Goal: Information Seeking & Learning: Learn about a topic

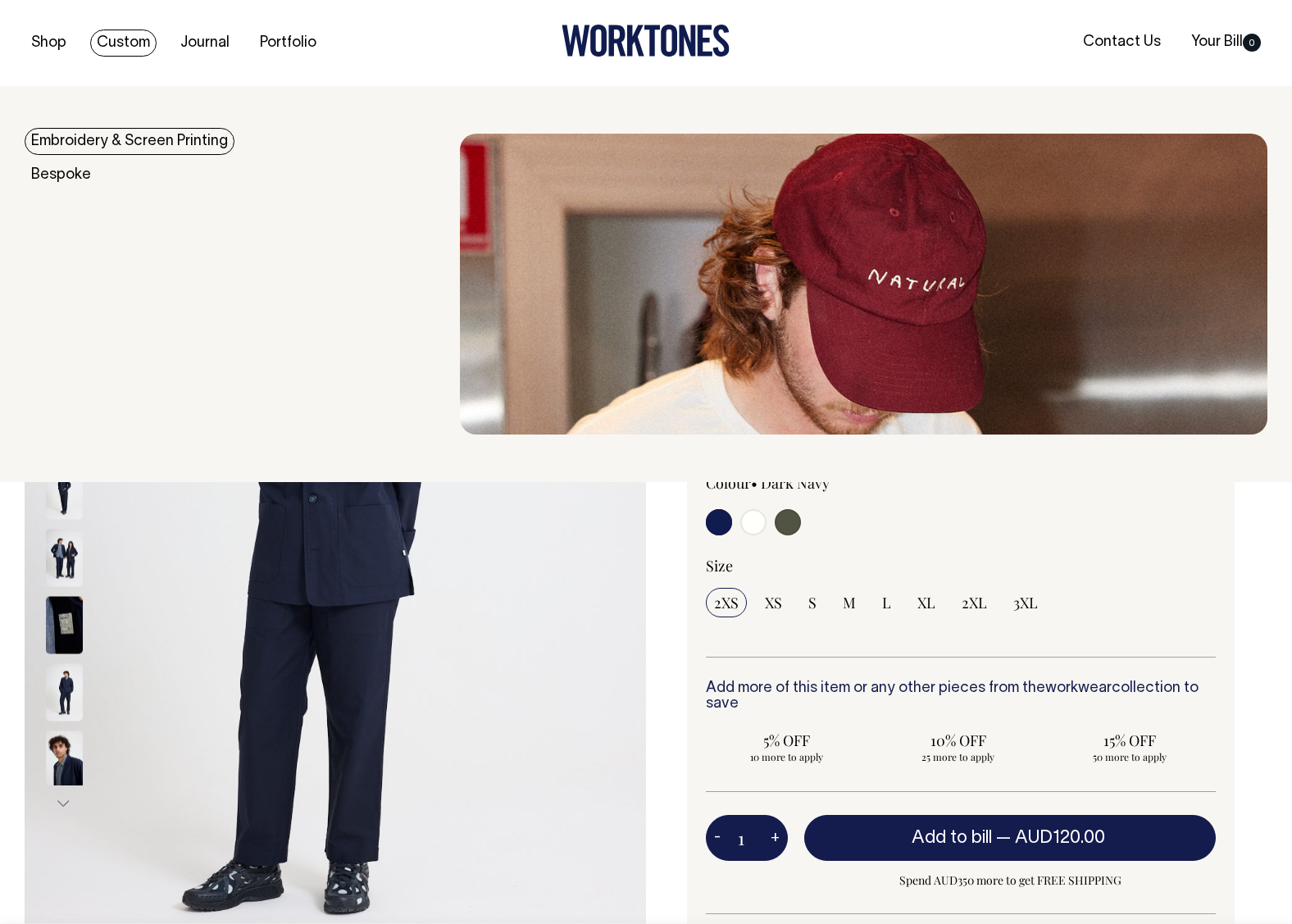
click at [112, 42] on link "Custom" at bounding box center [124, 43] width 67 height 27
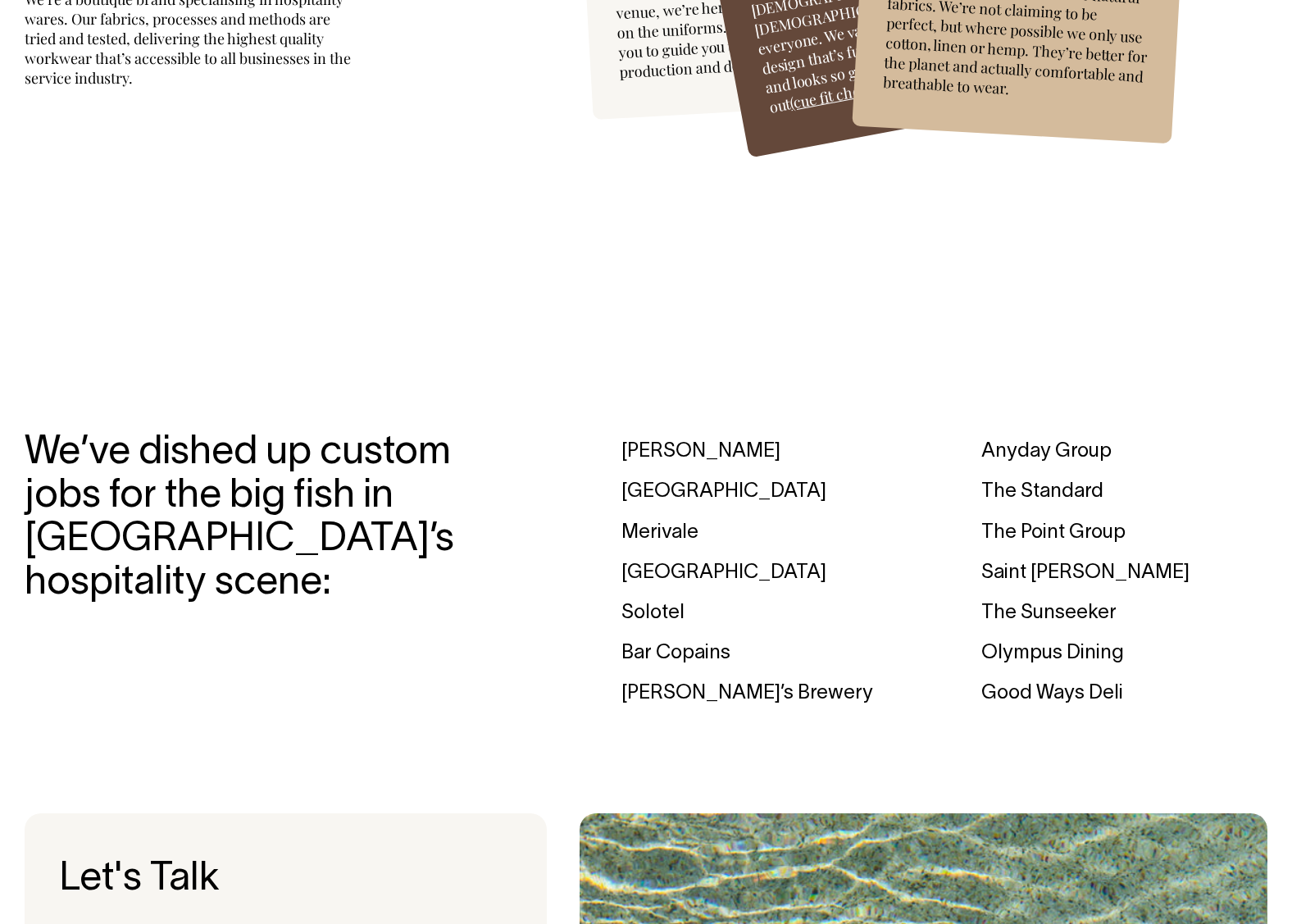
scroll to position [4615, 0]
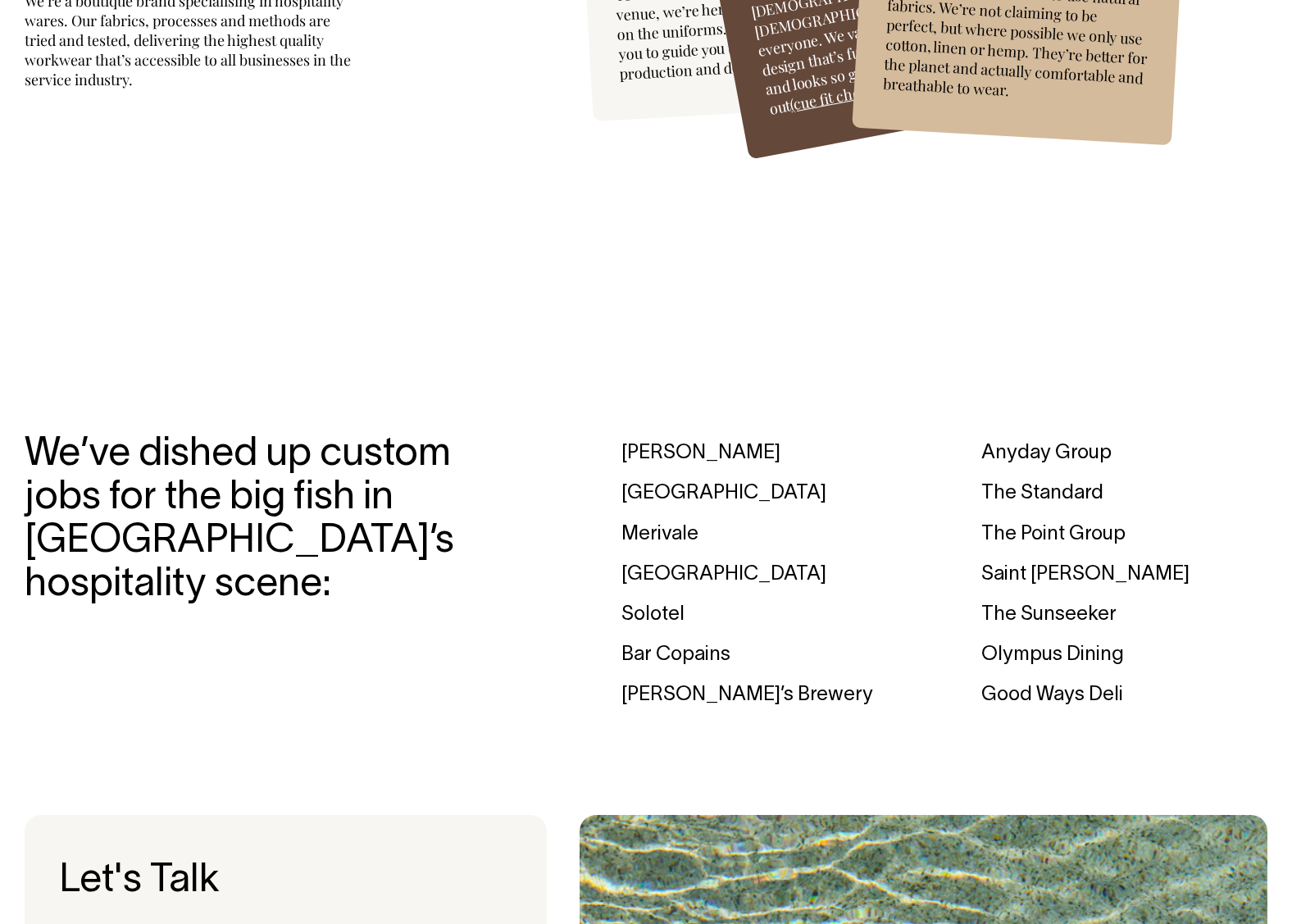
drag, startPoint x: 1086, startPoint y: 568, endPoint x: 983, endPoint y: 563, distance: 103.1
click at [983, 563] on div "Saint [PERSON_NAME]" at bounding box center [1124, 575] width 286 height 40
copy div "Saint [PERSON_NAME]"
drag, startPoint x: 1118, startPoint y: 653, endPoint x: 969, endPoint y: 655, distance: 149.0
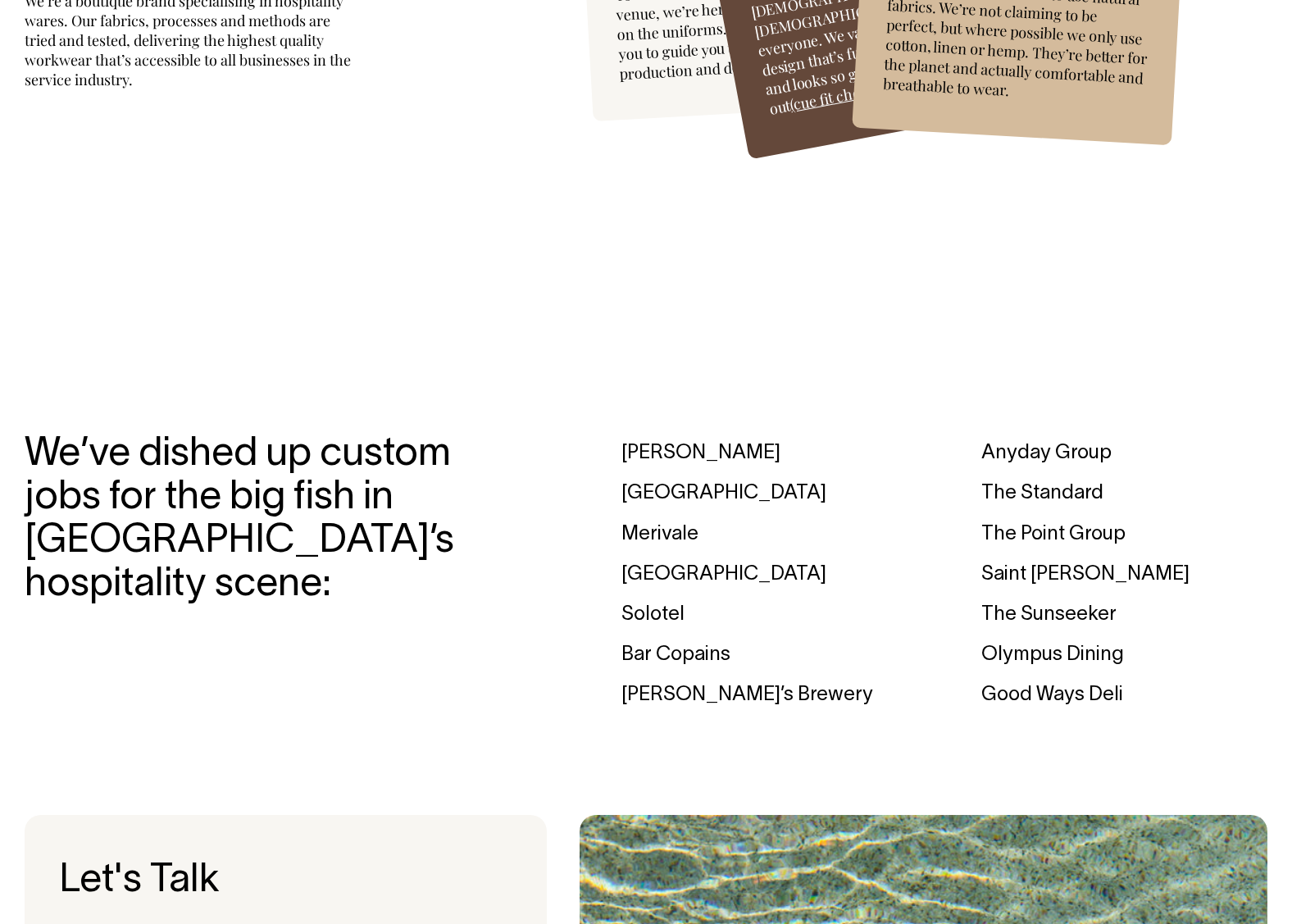
click at [969, 655] on div "[PERSON_NAME] [GEOGRAPHIC_DATA] [GEOGRAPHIC_DATA] [GEOGRAPHIC_DATA] Solotel Bar…" at bounding box center [945, 575] width 646 height 282
copy div "Olympus Dining"
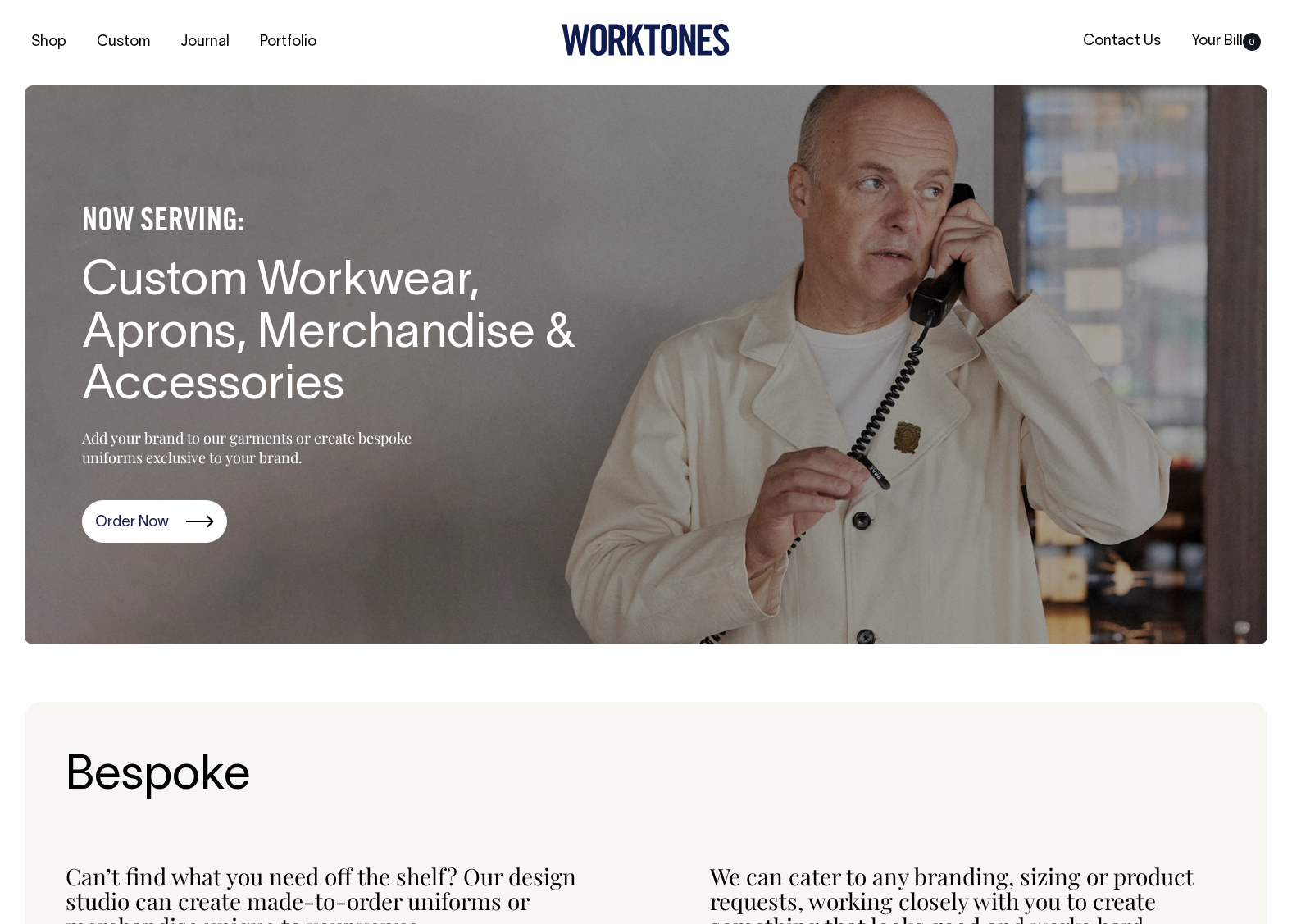
scroll to position [0, 0]
click at [632, 48] on icon at bounding box center [636, 41] width 18 height 31
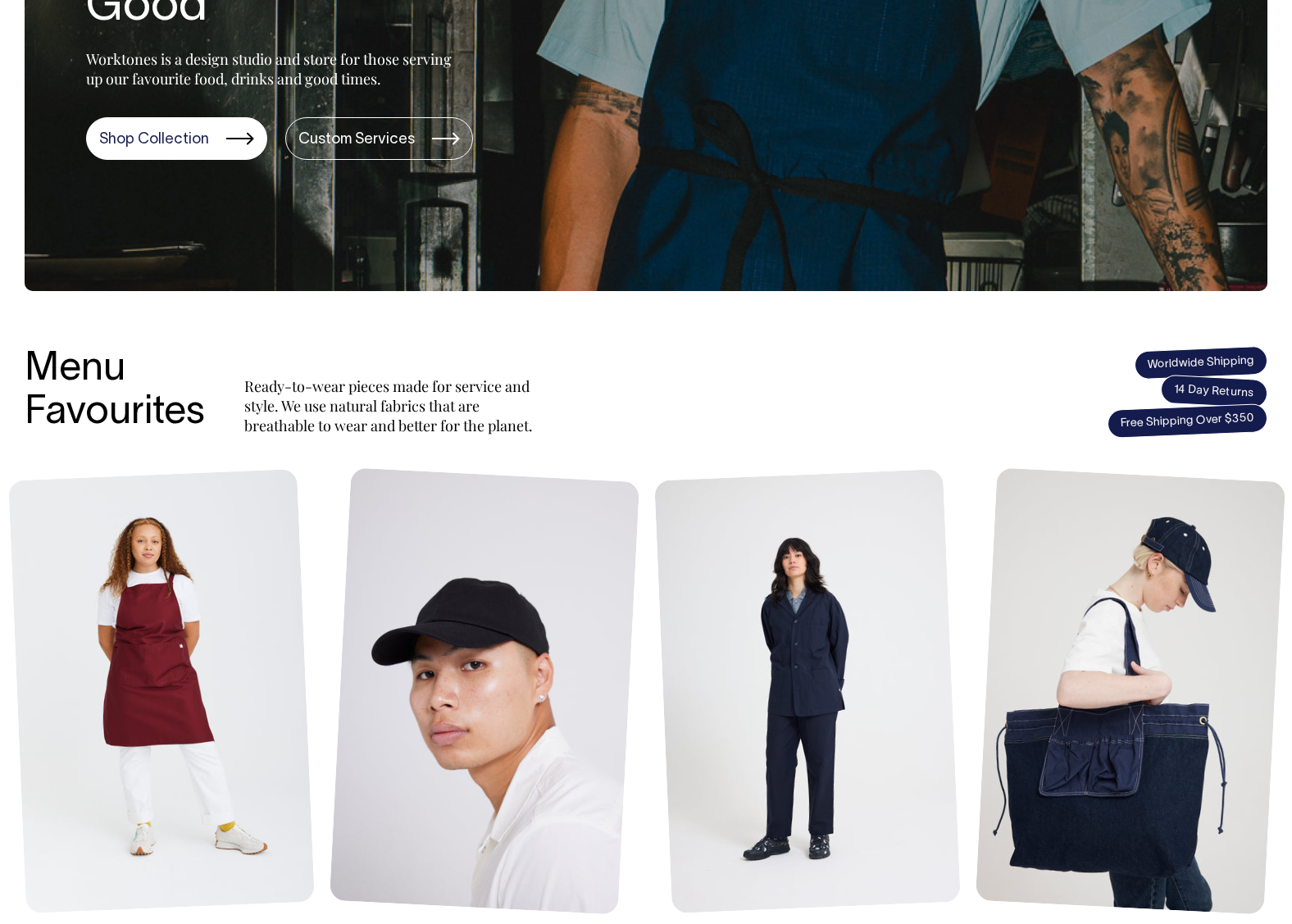
scroll to position [355, 0]
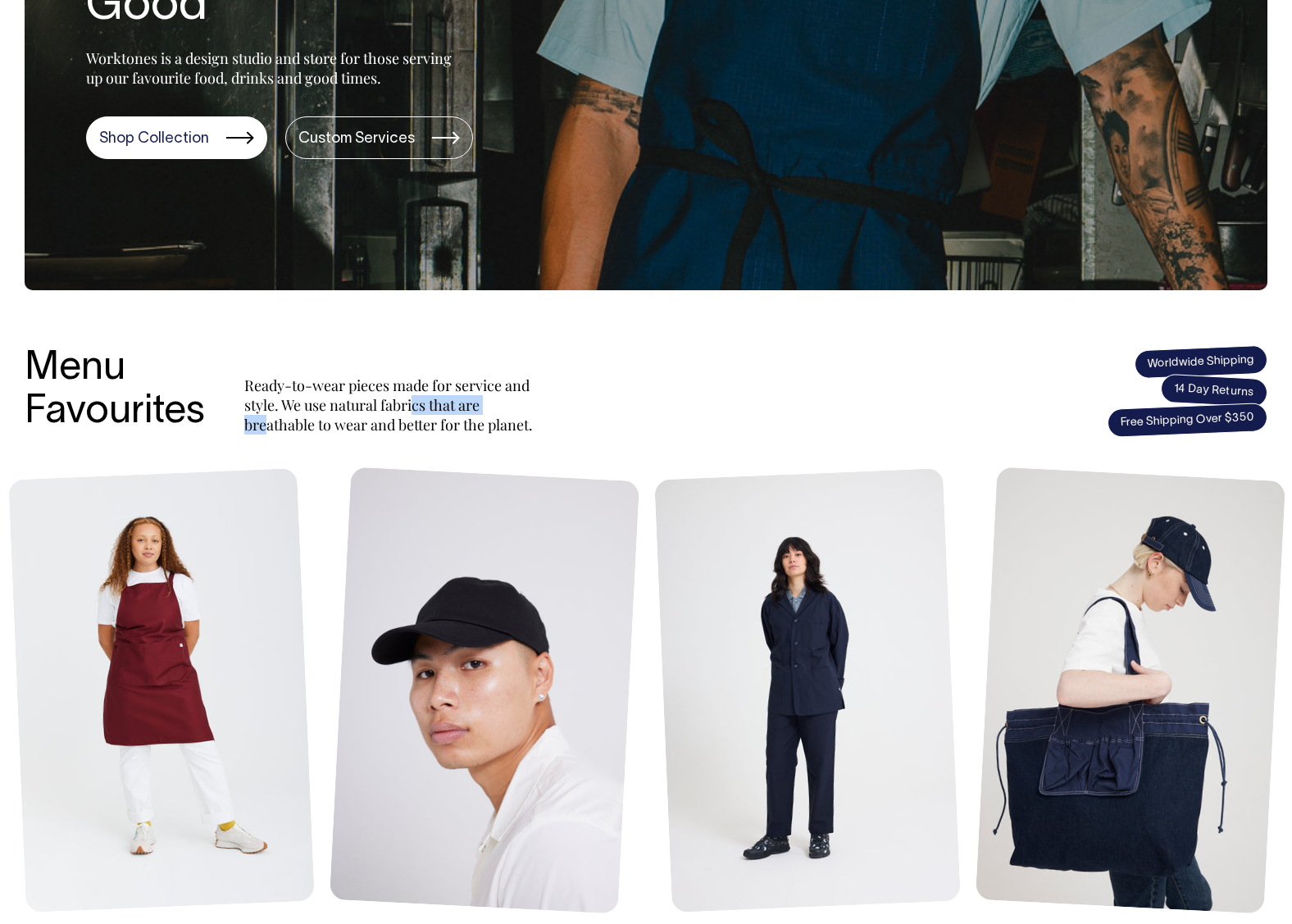
drag, startPoint x: 335, startPoint y: 402, endPoint x: 408, endPoint y: 409, distance: 73.3
click at [424, 408] on p "Ready-to-wear pieces made for service and style. We use natural fabrics that ar…" at bounding box center [391, 405] width 295 height 59
copy p "natural fabric"
